Goal: Task Accomplishment & Management: Use online tool/utility

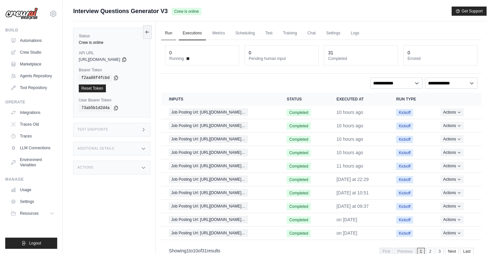
click at [172, 34] on link "Run" at bounding box center [168, 33] width 15 height 14
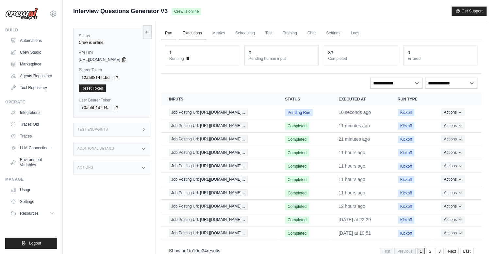
click at [170, 34] on link "Run" at bounding box center [168, 33] width 15 height 14
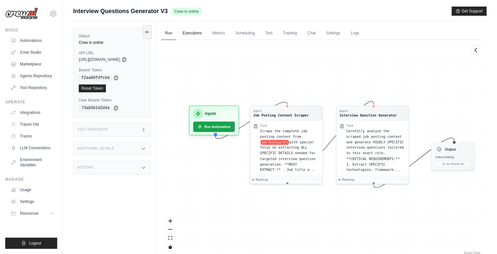
click at [186, 31] on link "Executions" at bounding box center [192, 33] width 27 height 14
